Goal: Task Accomplishment & Management: Understand process/instructions

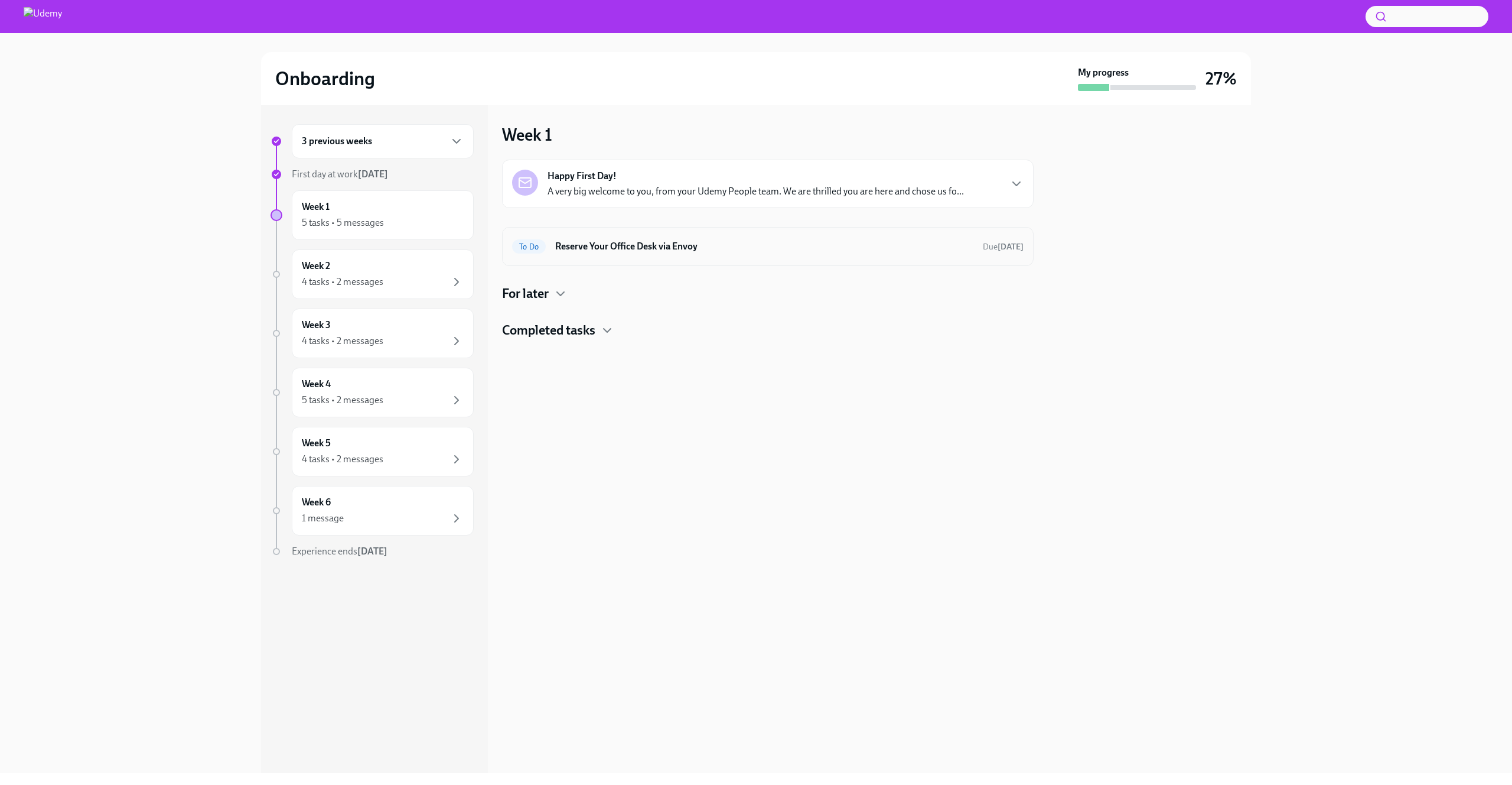
click at [758, 241] on h6 "Reserve Your Office Desk via Envoy" at bounding box center [764, 247] width 418 height 13
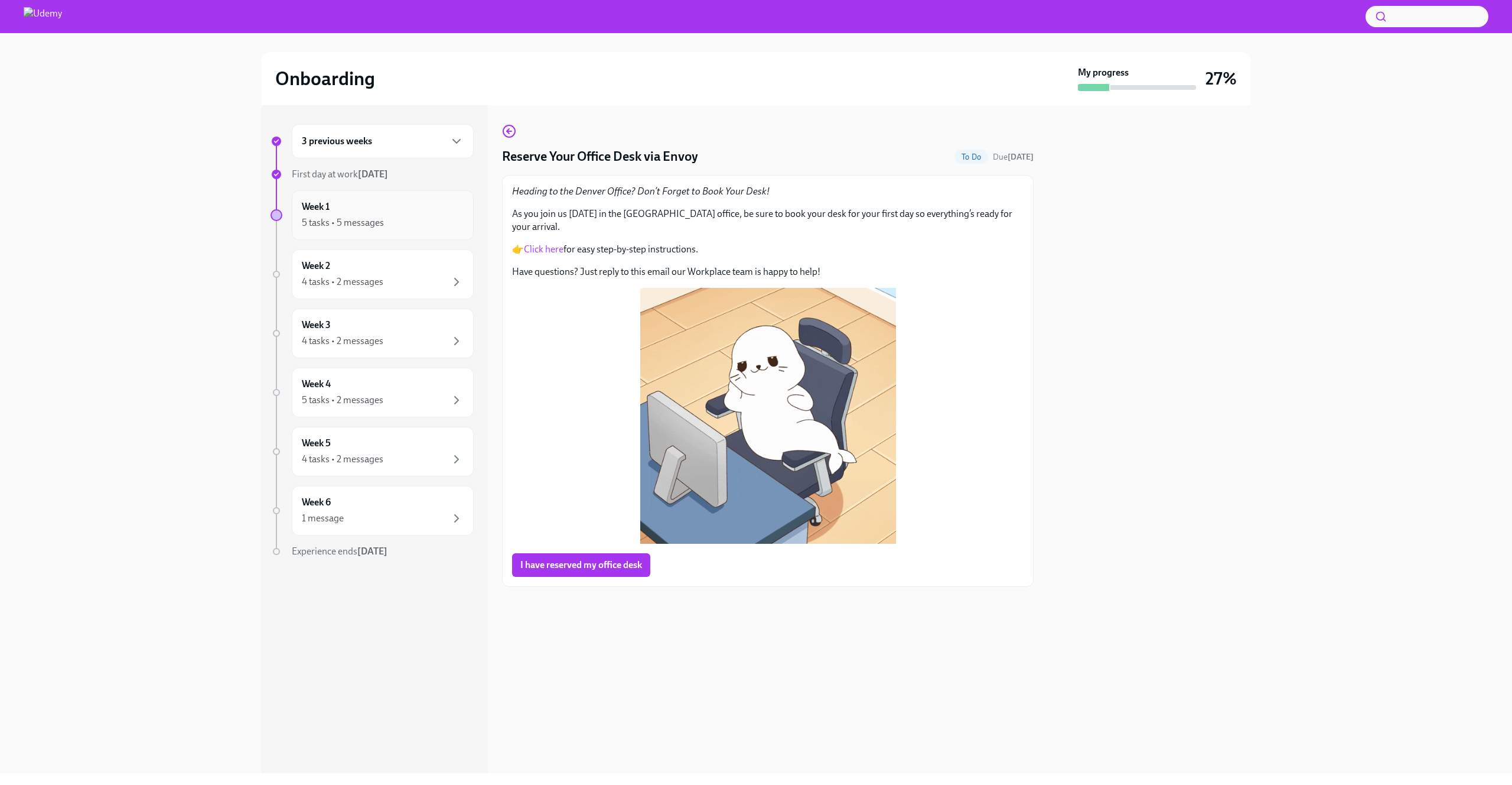
click at [422, 228] on div "5 tasks • 5 messages" at bounding box center [383, 223] width 162 height 14
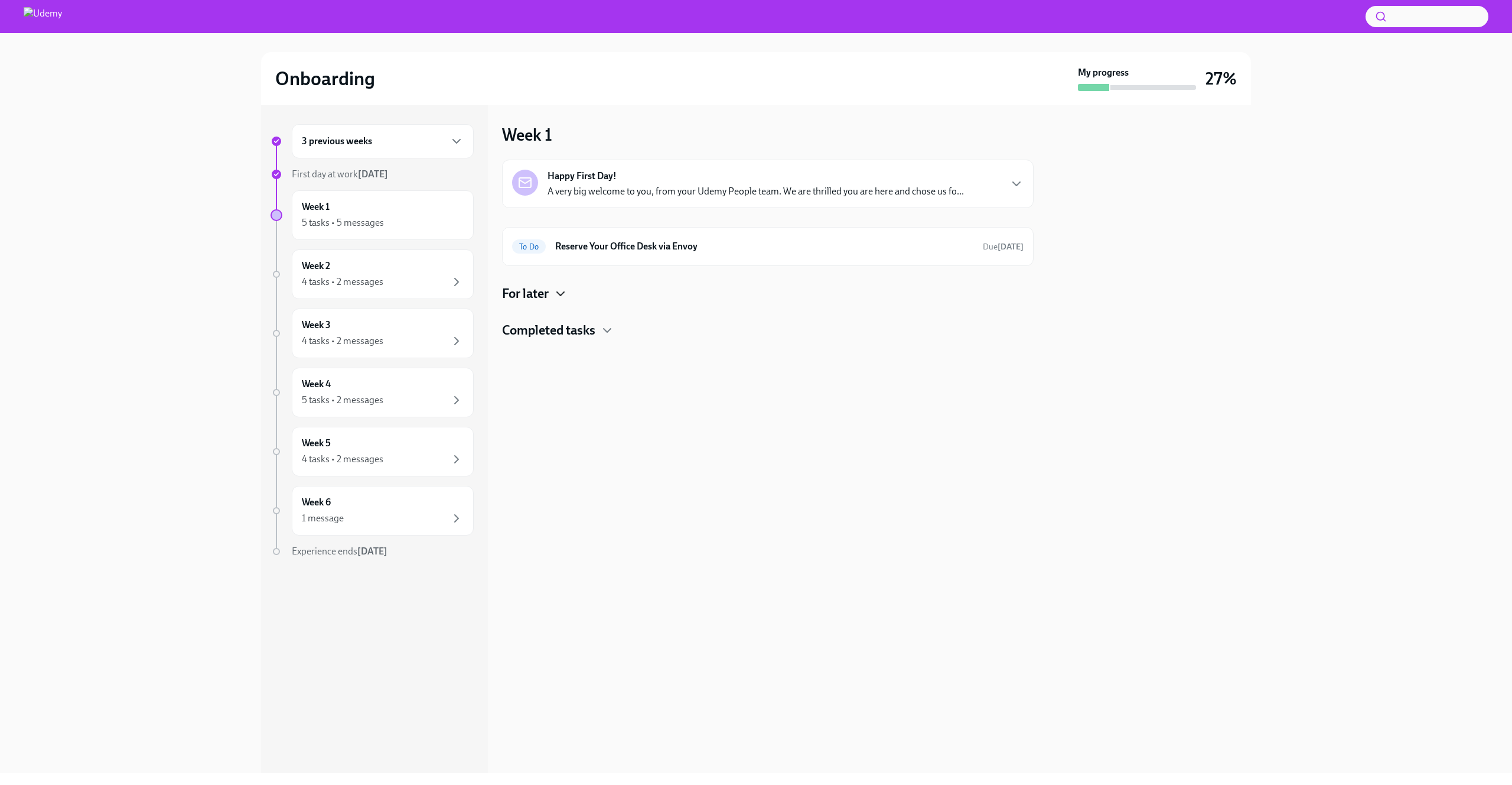
click at [559, 297] on icon "button" at bounding box center [561, 294] width 14 height 14
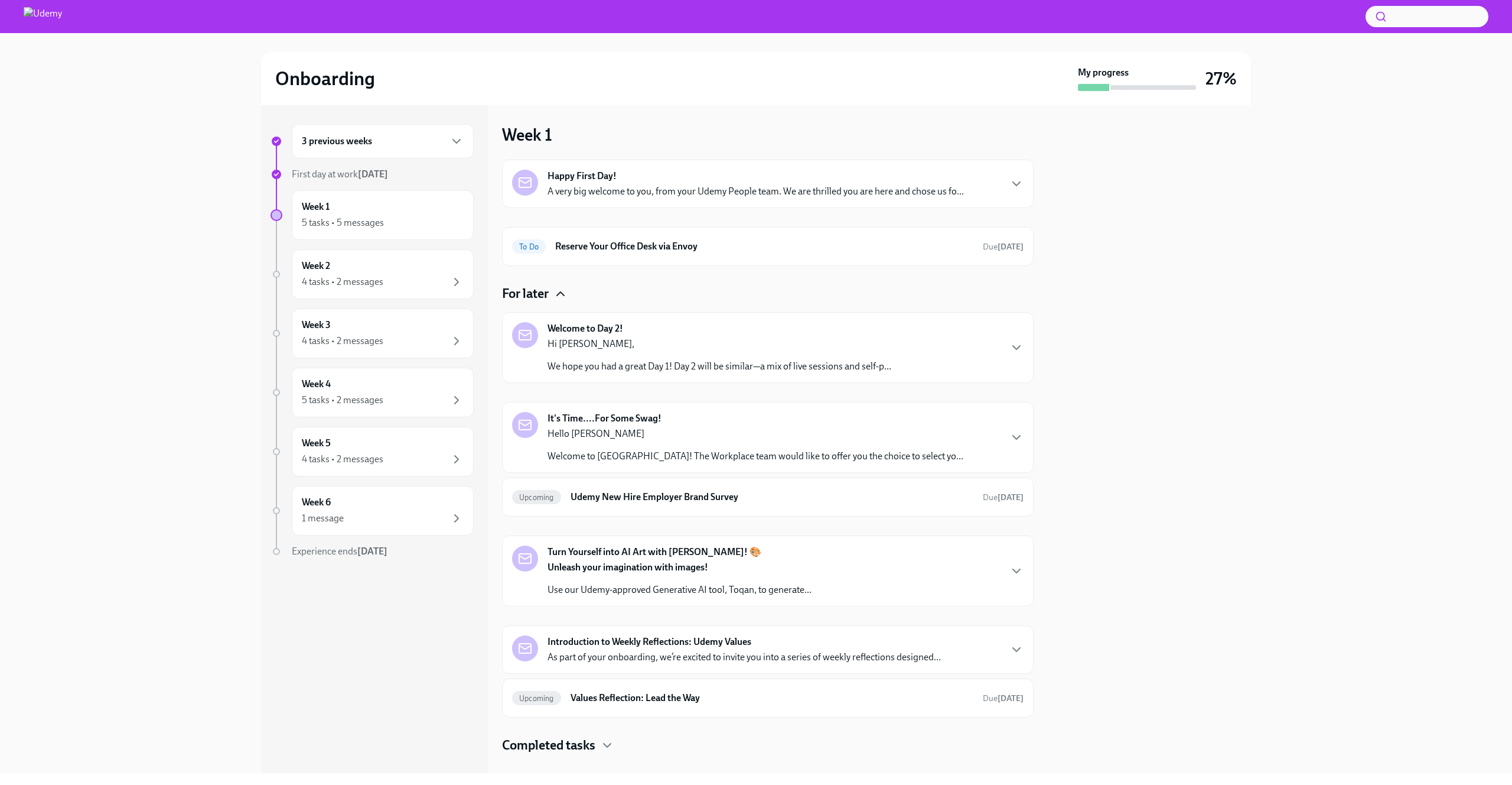
click at [955, 359] on div "Welcome to Day 2! Hi [PERSON_NAME], We hope you had a great Day 1! Day 2 will b…" at bounding box center [768, 347] width 511 height 51
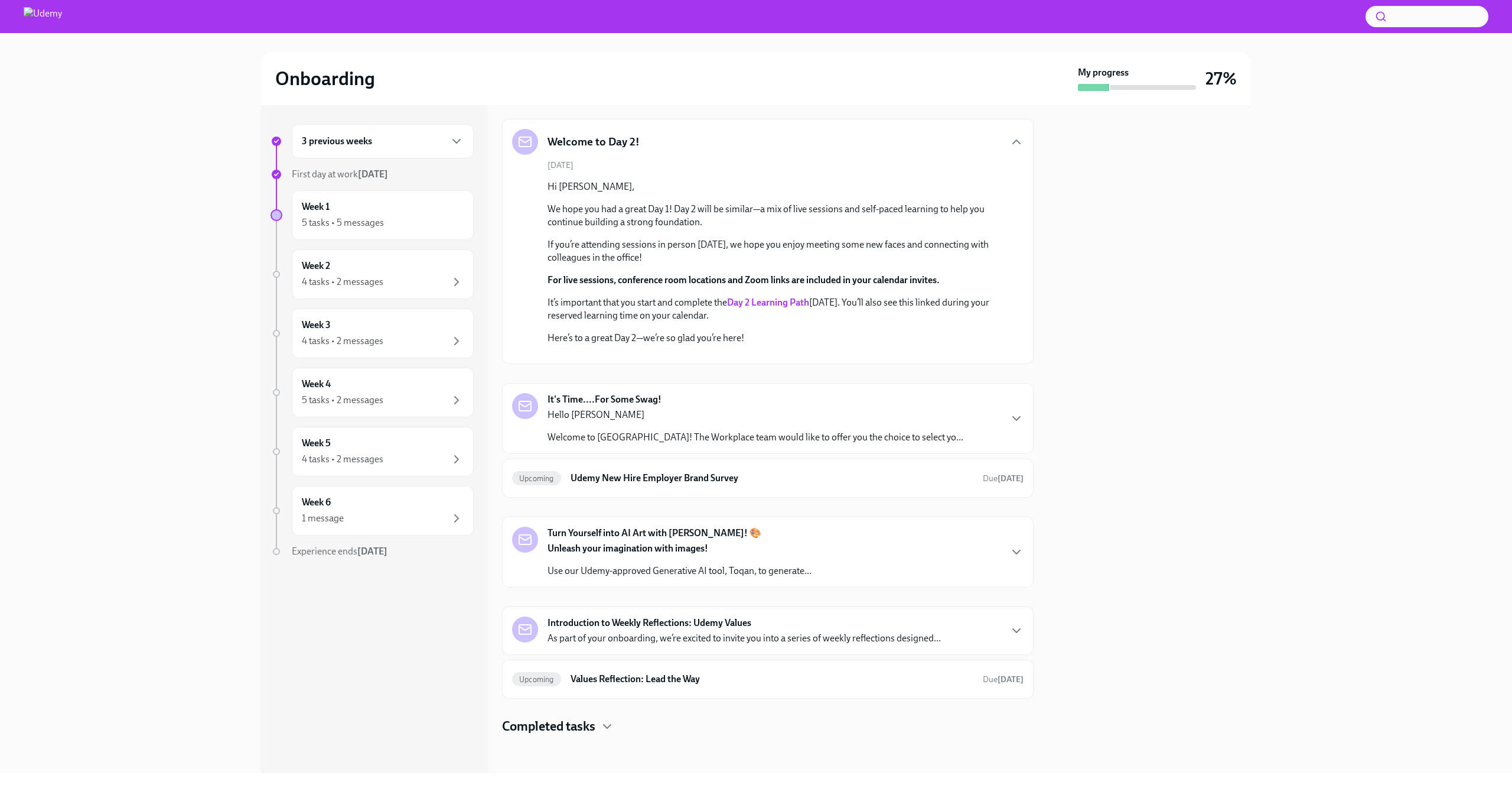
scroll to position [386, 0]
click at [933, 428] on div "It's Time....For Some Swag! Hello [PERSON_NAME] Welcome to [GEOGRAPHIC_DATA]! T…" at bounding box center [768, 418] width 511 height 51
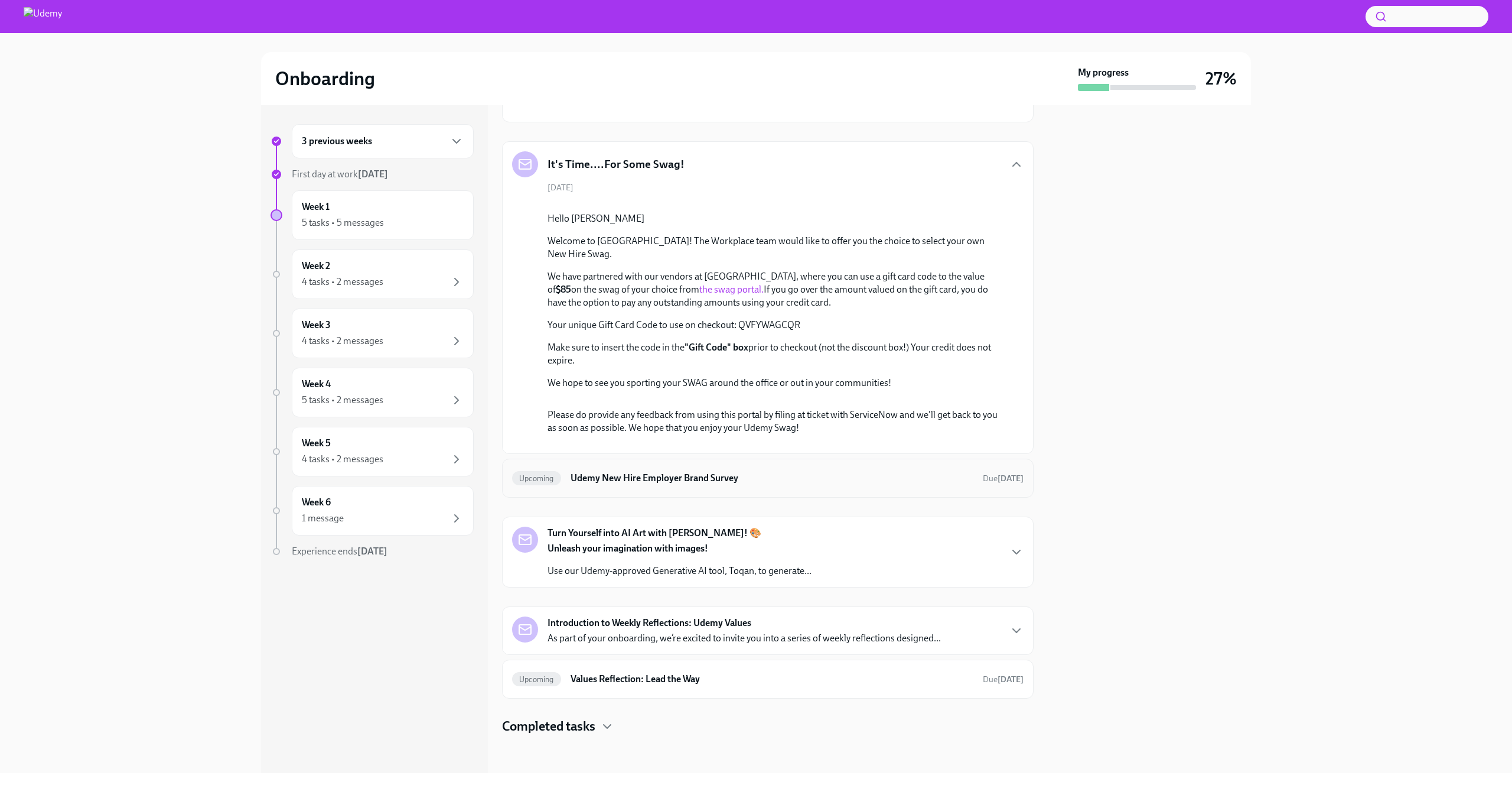
scroll to position [207, 0]
